Goal: Task Accomplishment & Management: Use online tool/utility

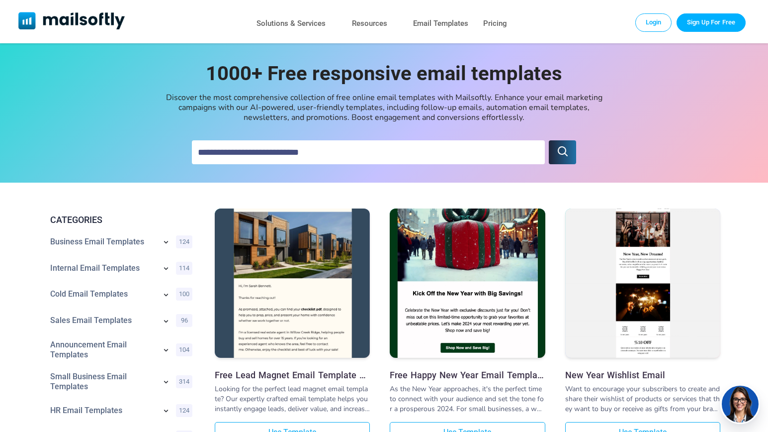
click at [104, 25] on img "Mailsoftly" at bounding box center [71, 20] width 107 height 17
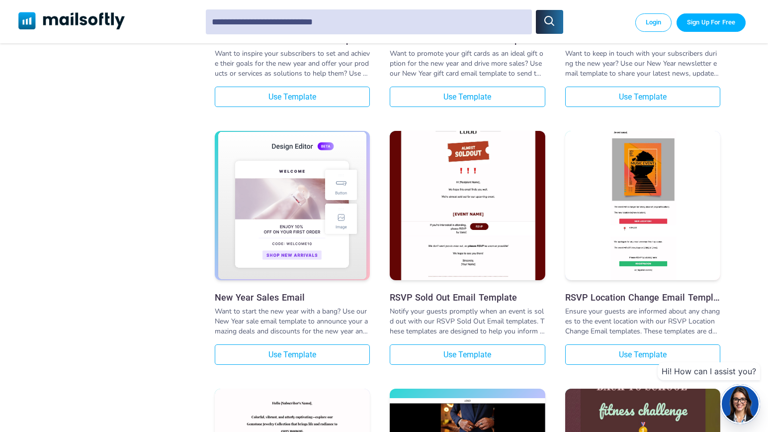
scroll to position [249, 0]
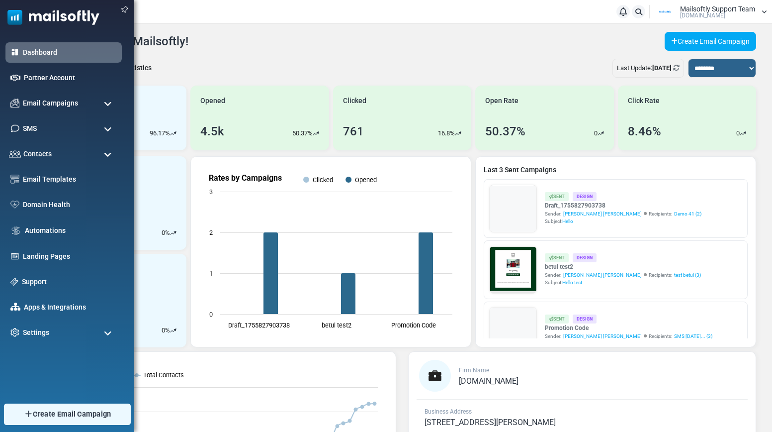
click at [73, 416] on span "Create Email Campaign" at bounding box center [72, 413] width 79 height 11
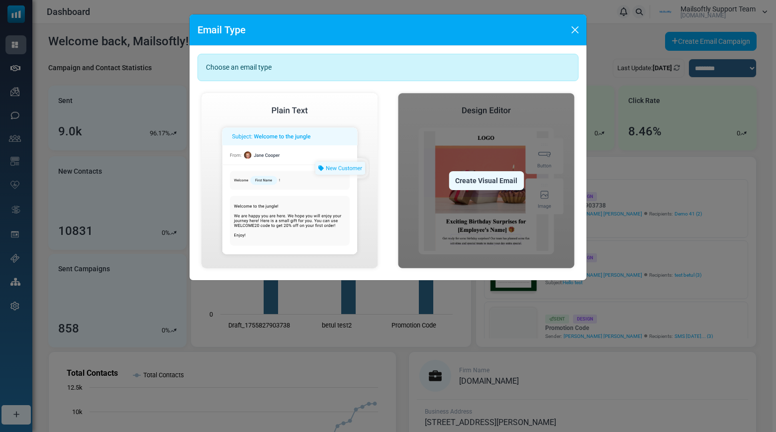
click at [473, 178] on div "Create Visual Email" at bounding box center [485, 180] width 75 height 19
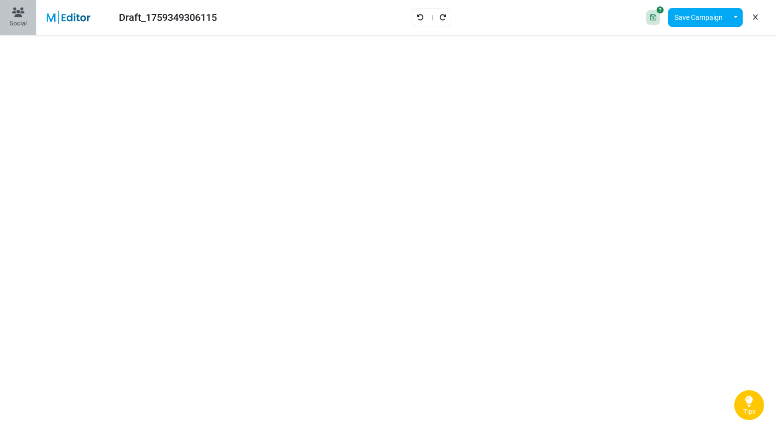
click at [28, 19] on button "Social" at bounding box center [18, 17] width 36 height 35
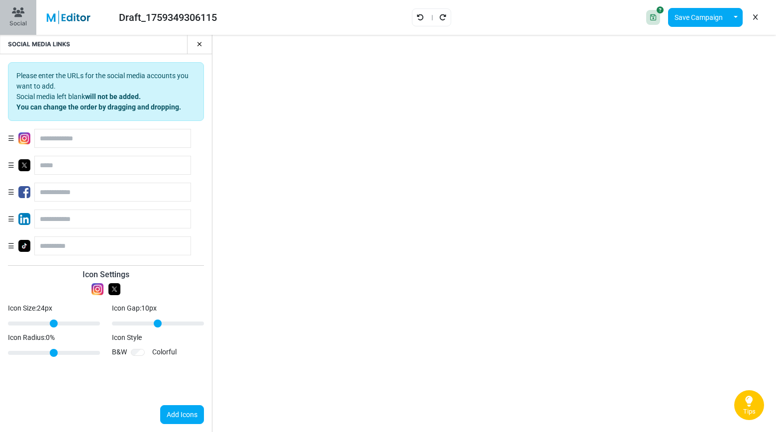
click at [28, 19] on button "Social" at bounding box center [18, 17] width 36 height 35
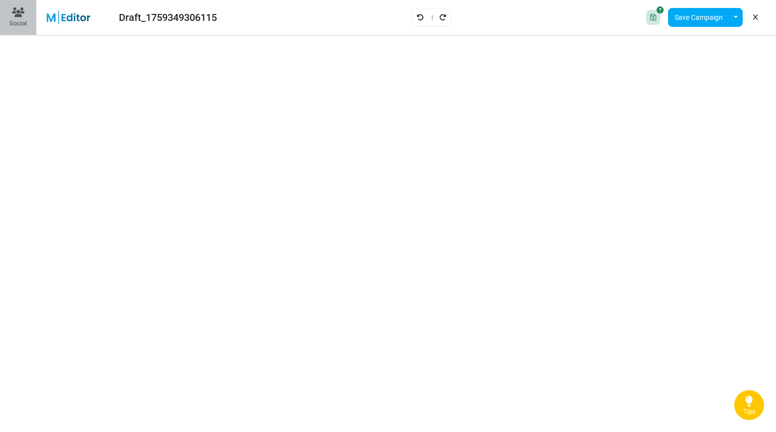
click at [28, 19] on button "Social" at bounding box center [18, 17] width 36 height 35
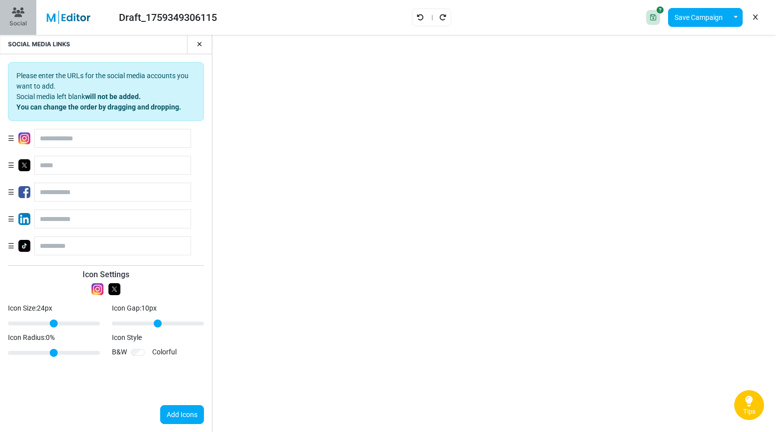
click at [28, 19] on button "Social" at bounding box center [18, 17] width 36 height 35
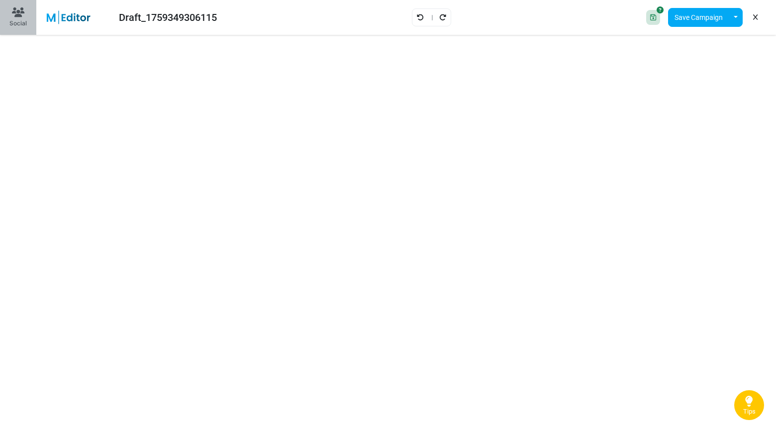
click at [28, 19] on button "Social" at bounding box center [18, 17] width 36 height 35
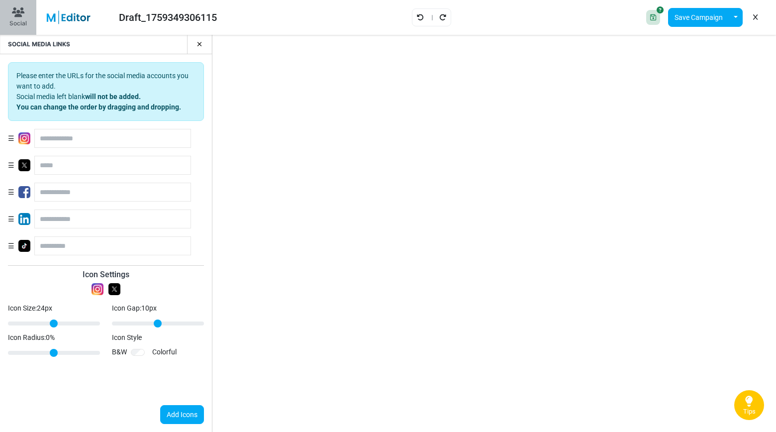
click at [28, 19] on button "Social" at bounding box center [18, 17] width 36 height 35
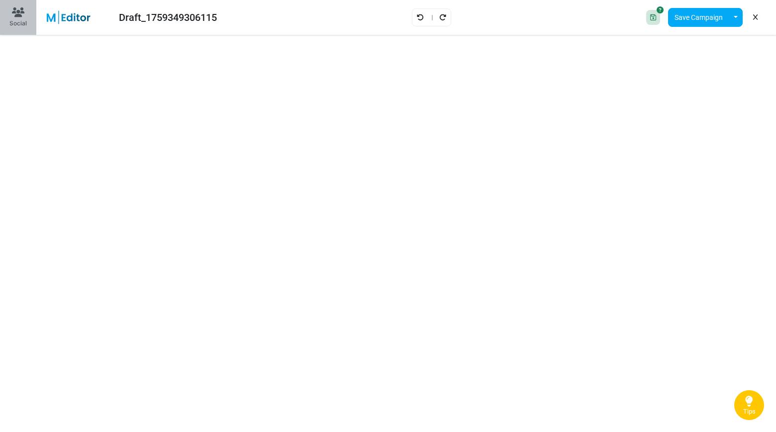
click at [28, 19] on button "Social" at bounding box center [18, 17] width 36 height 35
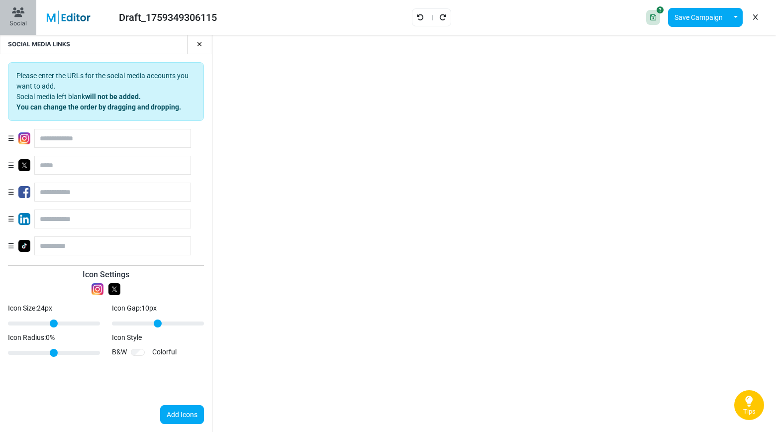
click at [28, 19] on button "Social" at bounding box center [18, 17] width 36 height 35
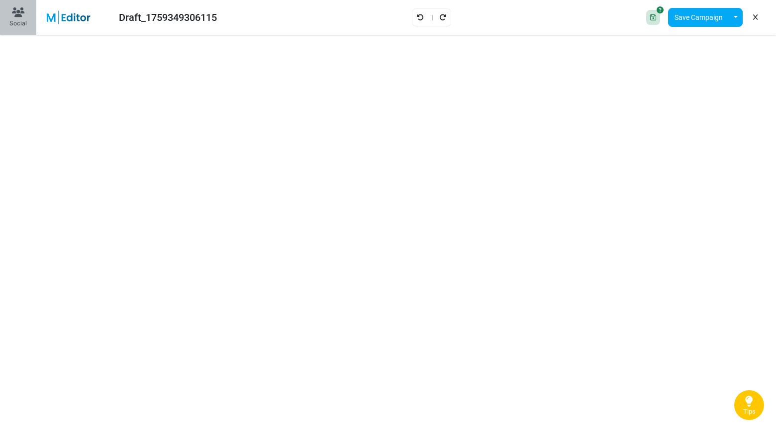
click at [28, 19] on button "Social" at bounding box center [18, 17] width 36 height 35
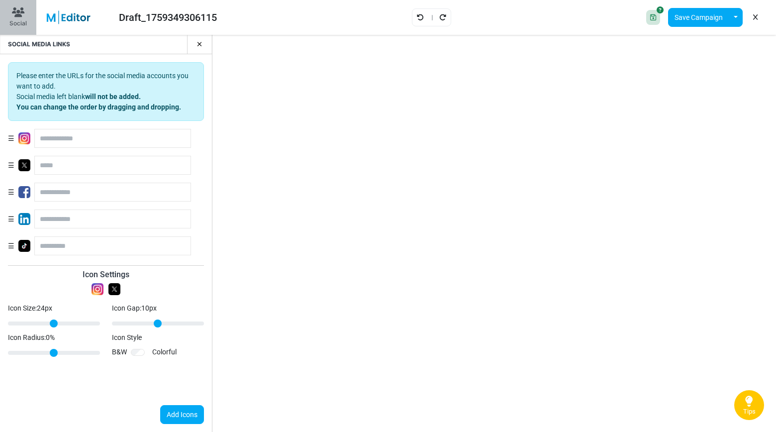
click at [28, 19] on button "Social" at bounding box center [18, 17] width 36 height 35
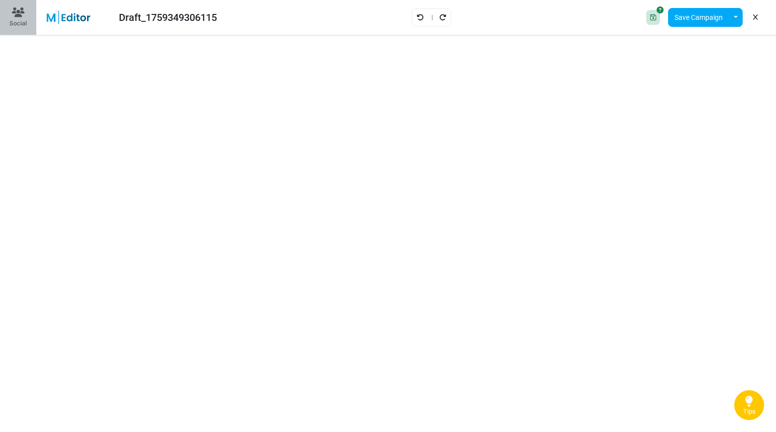
click at [27, 17] on button "Social" at bounding box center [18, 17] width 36 height 35
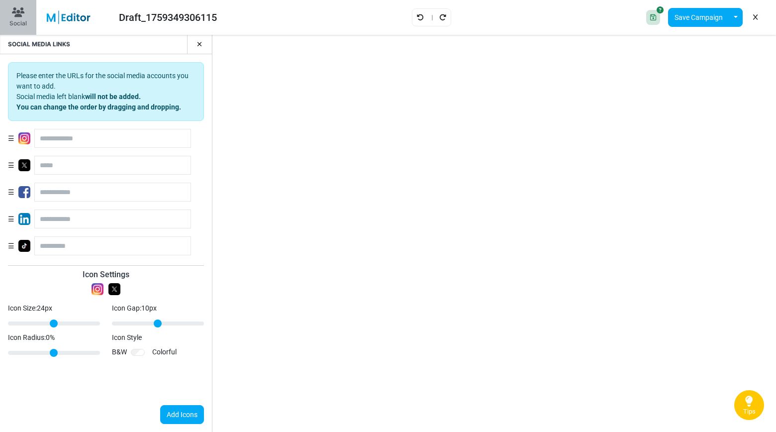
click at [27, 17] on button "Social" at bounding box center [18, 17] width 36 height 35
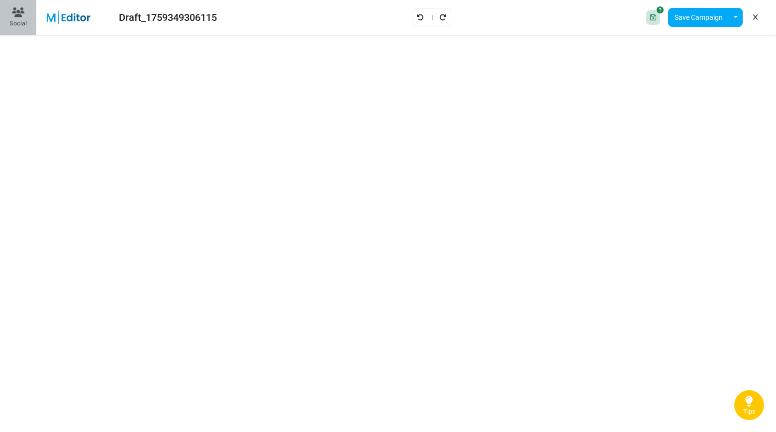
click at [17, 18] on div "Social" at bounding box center [17, 17] width 17 height 20
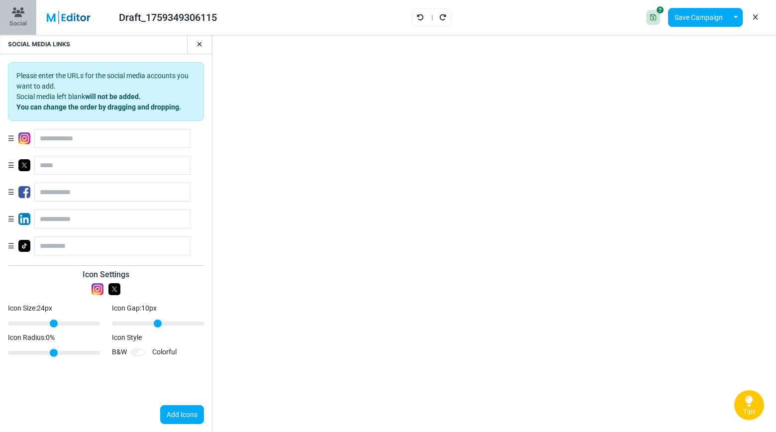
click at [17, 18] on div "Social" at bounding box center [17, 17] width 17 height 20
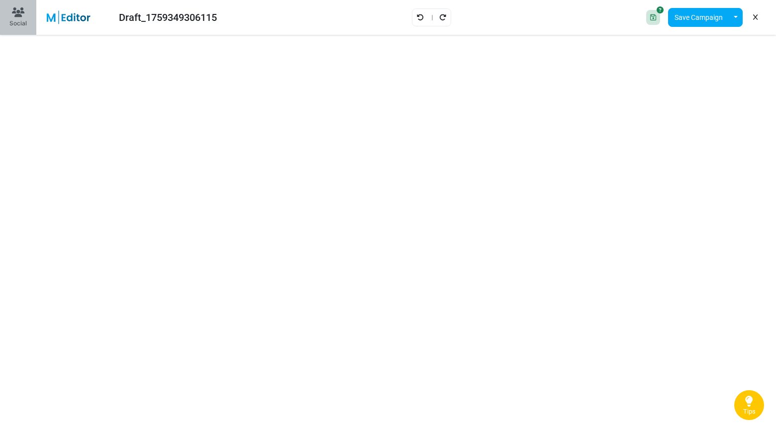
click at [28, 7] on button "Social" at bounding box center [18, 17] width 36 height 35
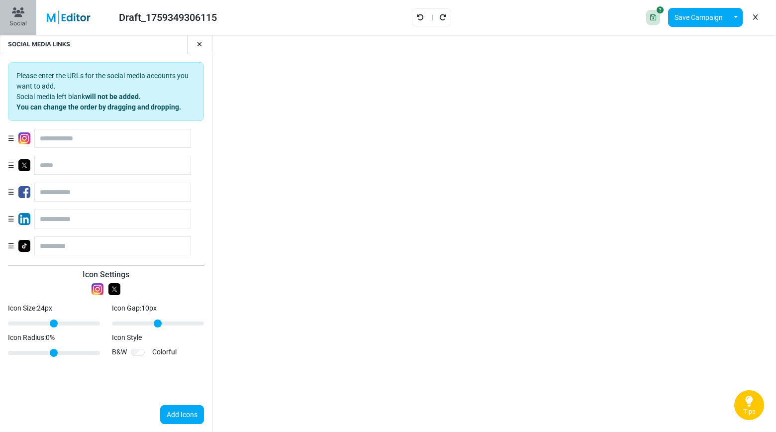
click at [28, 7] on button "Social" at bounding box center [18, 17] width 36 height 35
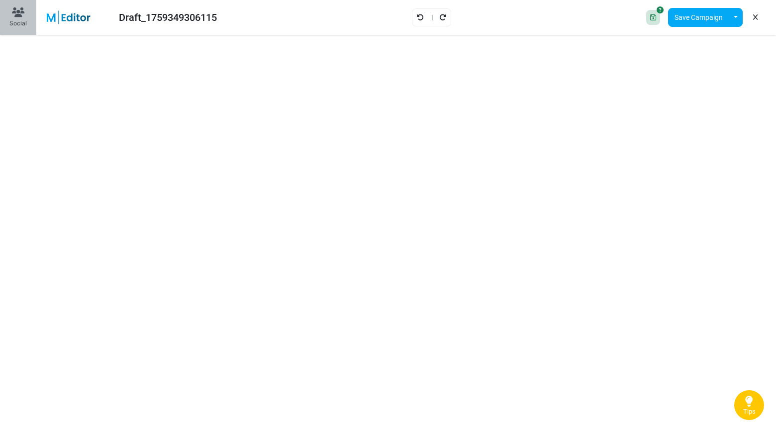
click at [28, 18] on button "Social" at bounding box center [18, 17] width 36 height 35
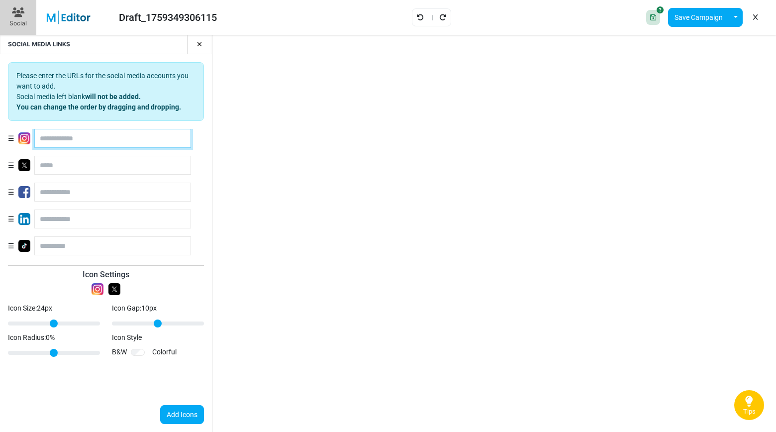
click at [78, 144] on input "text" at bounding box center [112, 138] width 157 height 19
type input "****"
click at [182, 419] on button "Add Icons" at bounding box center [182, 414] width 44 height 19
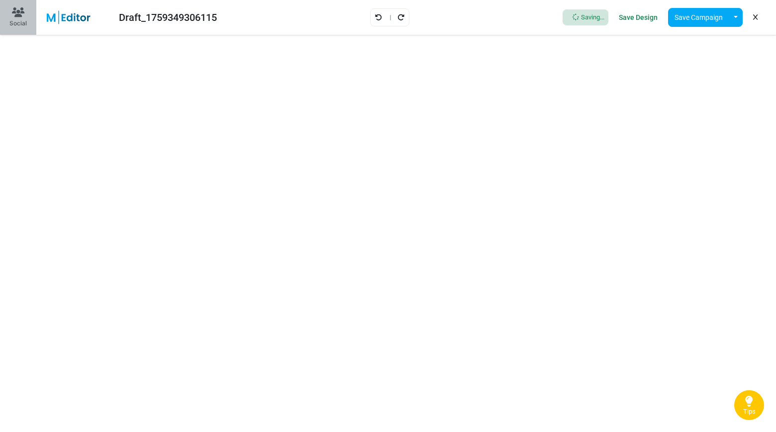
click at [26, 21] on button "Social" at bounding box center [18, 17] width 36 height 35
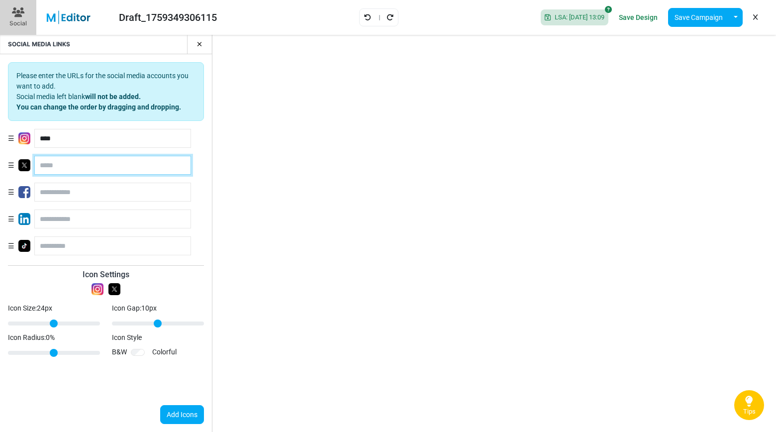
click at [65, 160] on input "text" at bounding box center [112, 165] width 157 height 19
type input "******"
click at [194, 44] on button "button" at bounding box center [195, 44] width 17 height 19
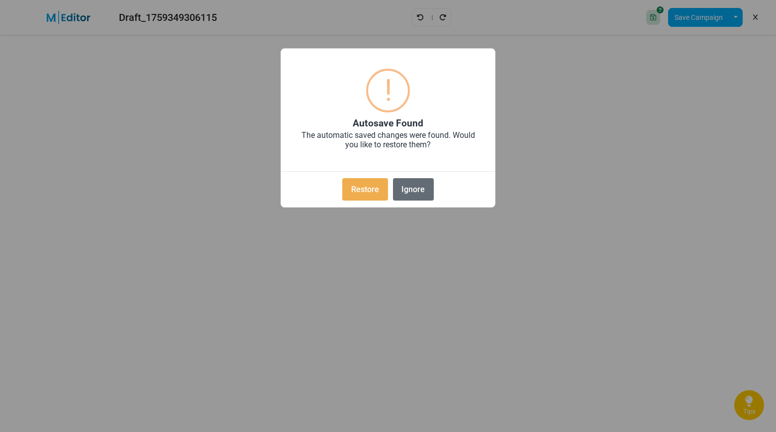
click at [414, 198] on button "Ignore" at bounding box center [413, 189] width 41 height 22
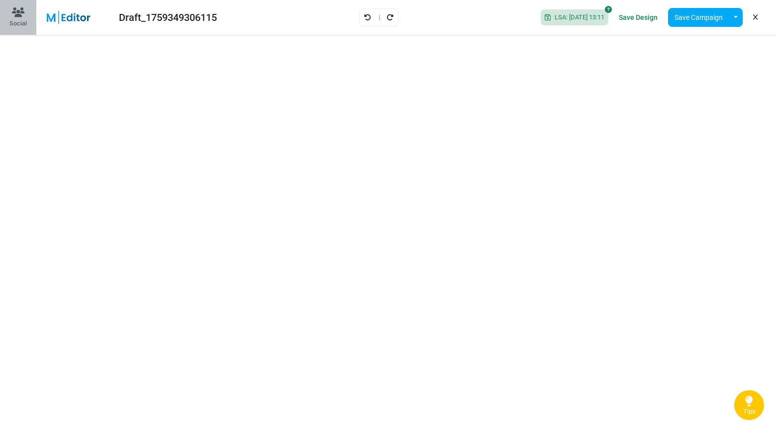
click at [20, 15] on icon at bounding box center [18, 12] width 12 height 10
